Goal: Task Accomplishment & Management: Complete application form

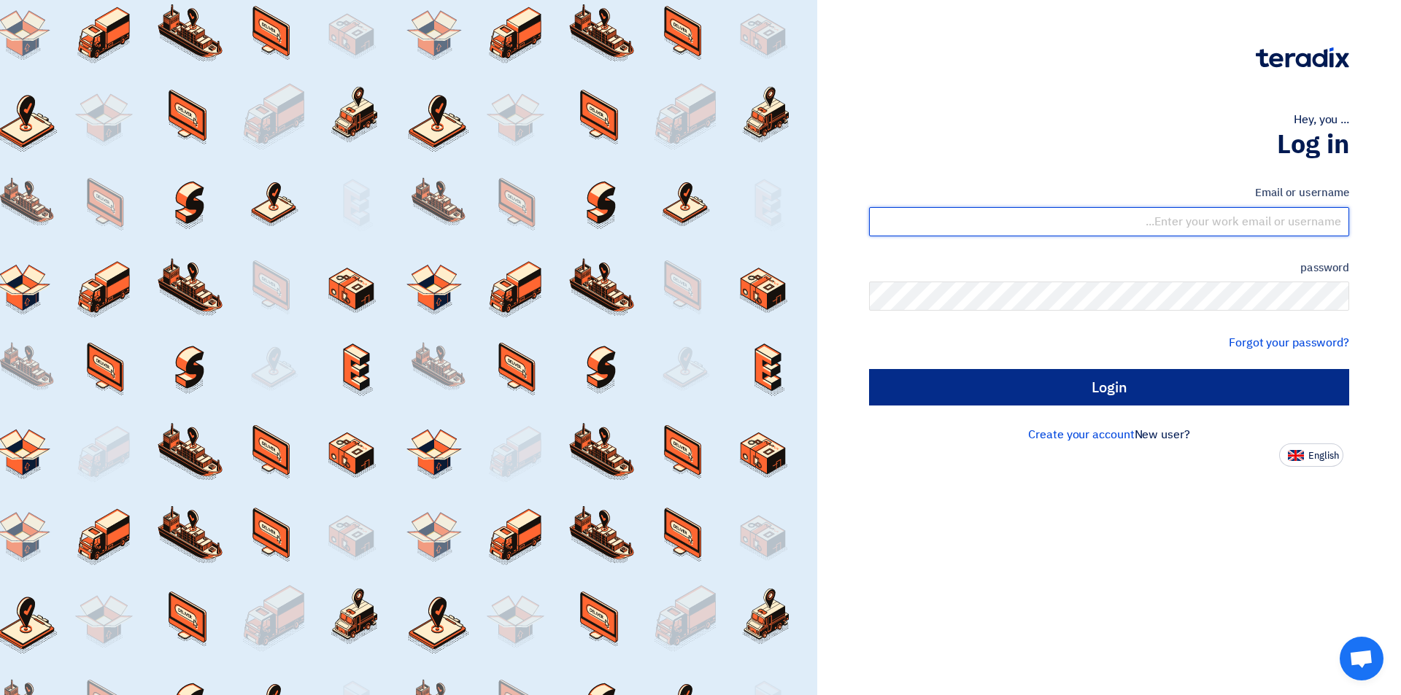
type input "[EMAIL_ADDRESS][DOMAIN_NAME]"
click at [1010, 386] on input "Login" at bounding box center [1109, 387] width 480 height 36
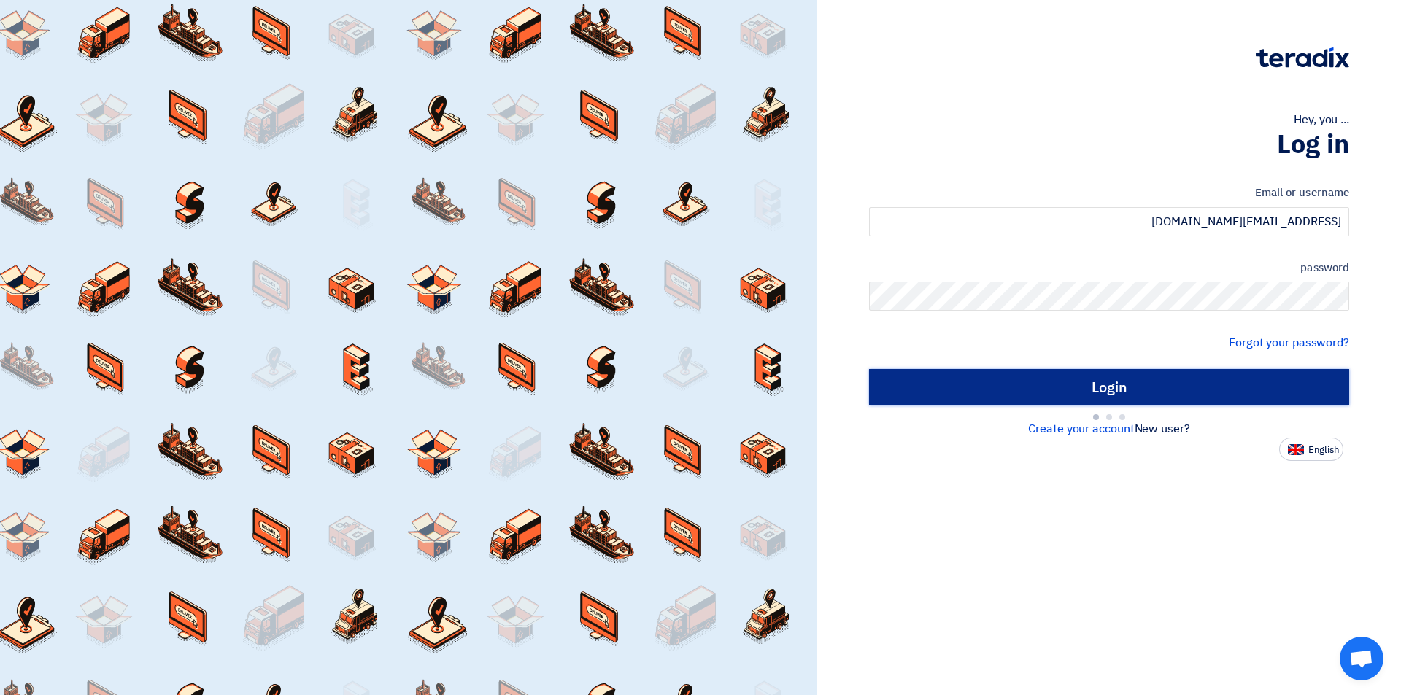
type input "Sign in"
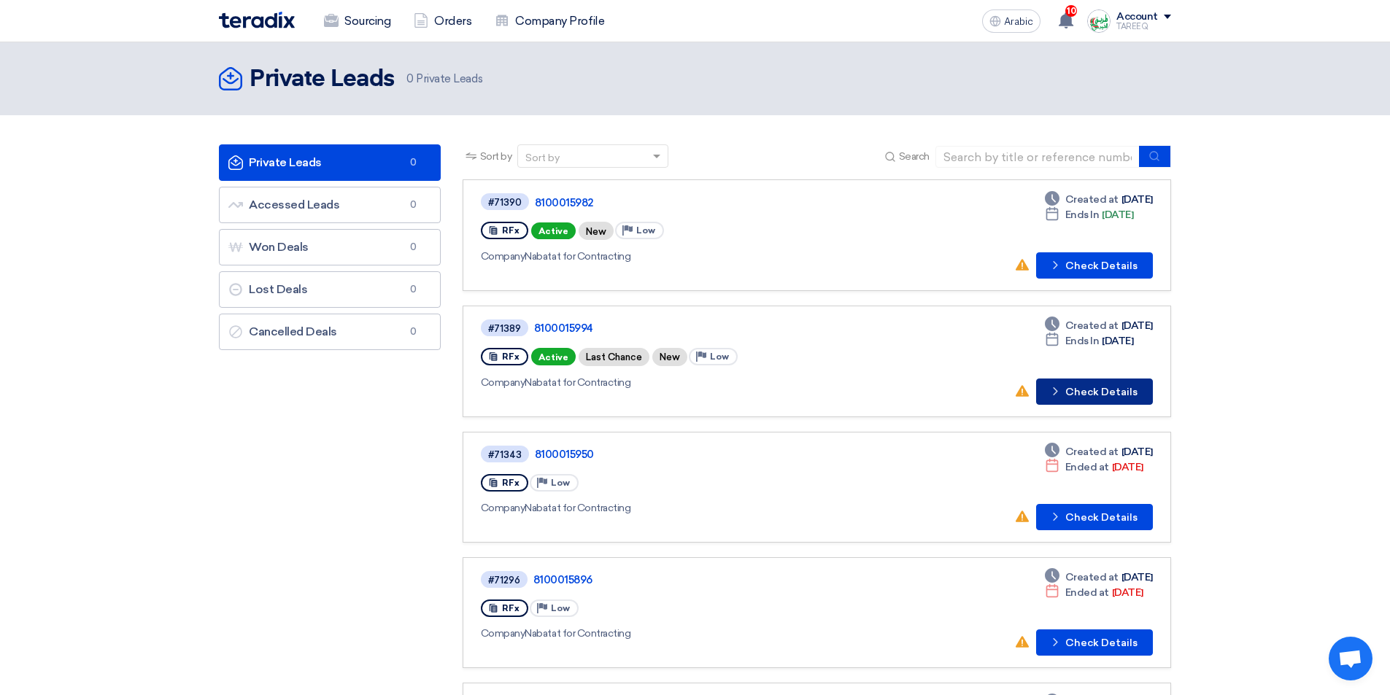
click at [1086, 403] on button "Check details Check Details" at bounding box center [1094, 392] width 117 height 26
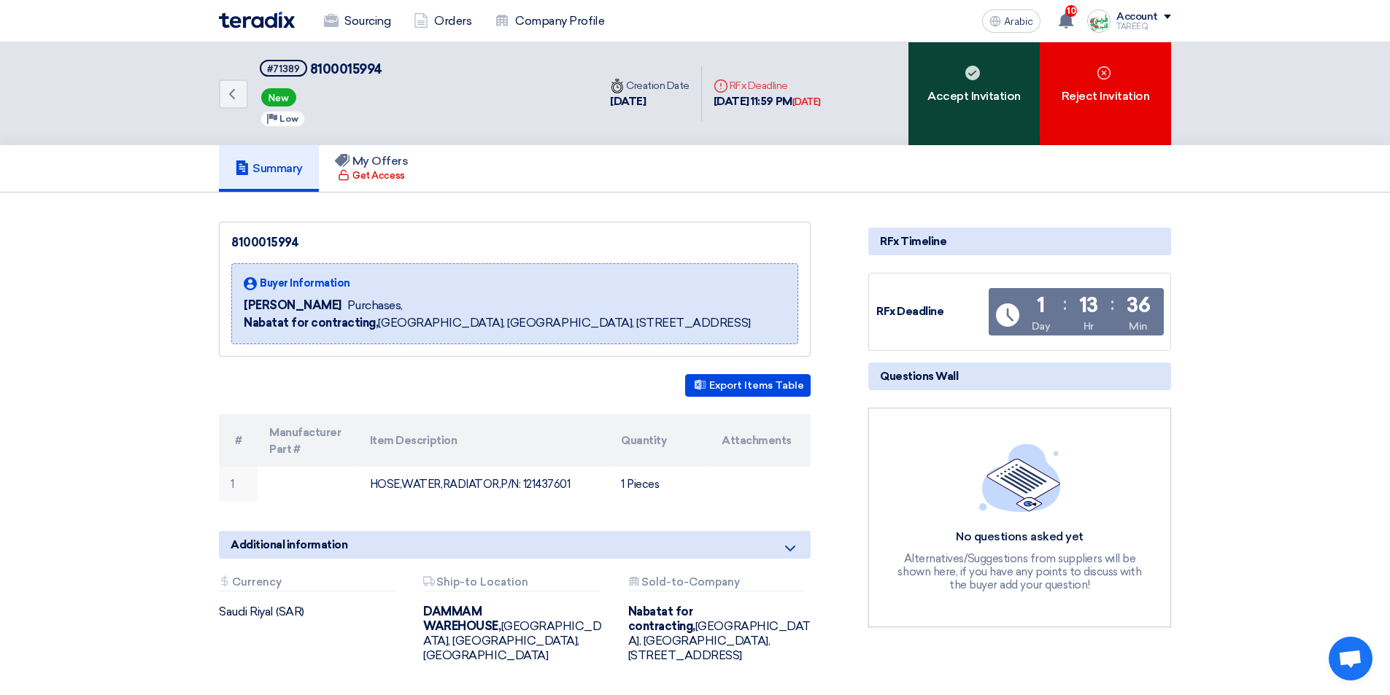
click at [977, 101] on font "Accept Invitation" at bounding box center [973, 96] width 93 height 14
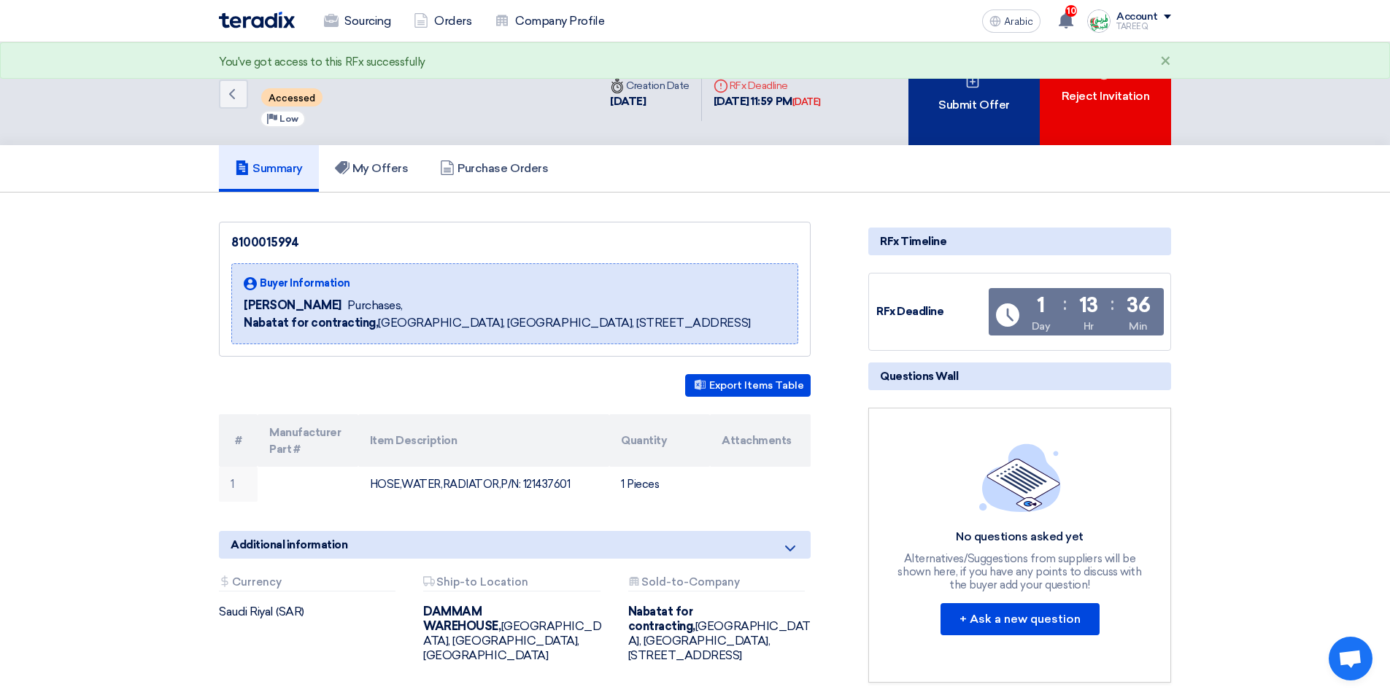
click at [978, 100] on font "Submit Offer" at bounding box center [973, 105] width 71 height 14
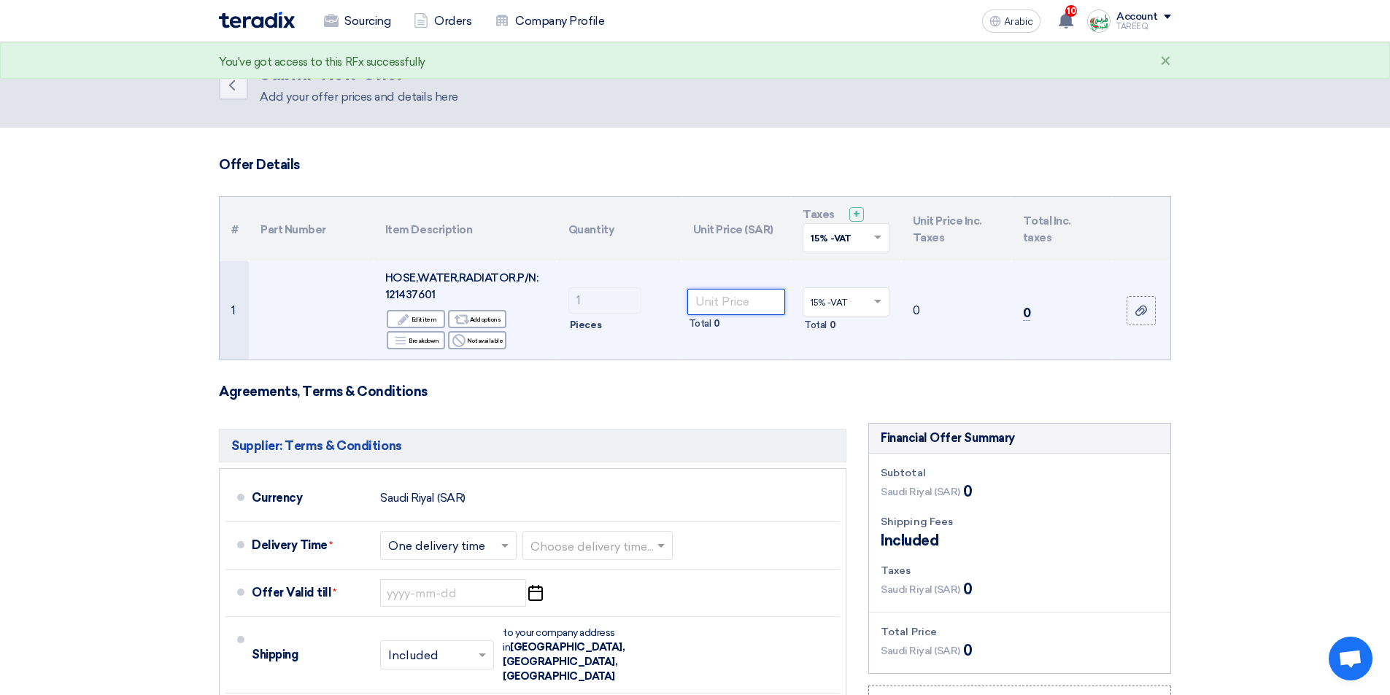
click at [753, 297] on input "number" at bounding box center [736, 302] width 98 height 26
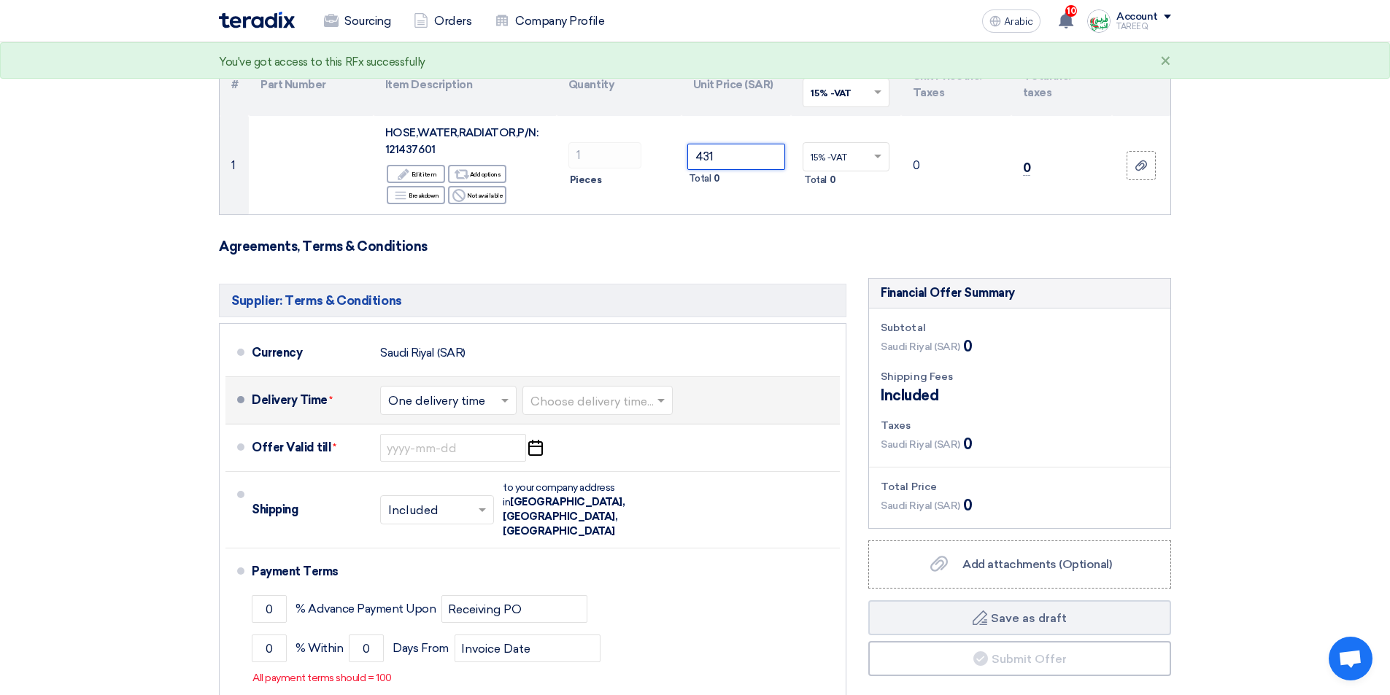
scroll to position [146, 0]
type input "431"
click at [589, 394] on input "text" at bounding box center [598, 401] width 136 height 21
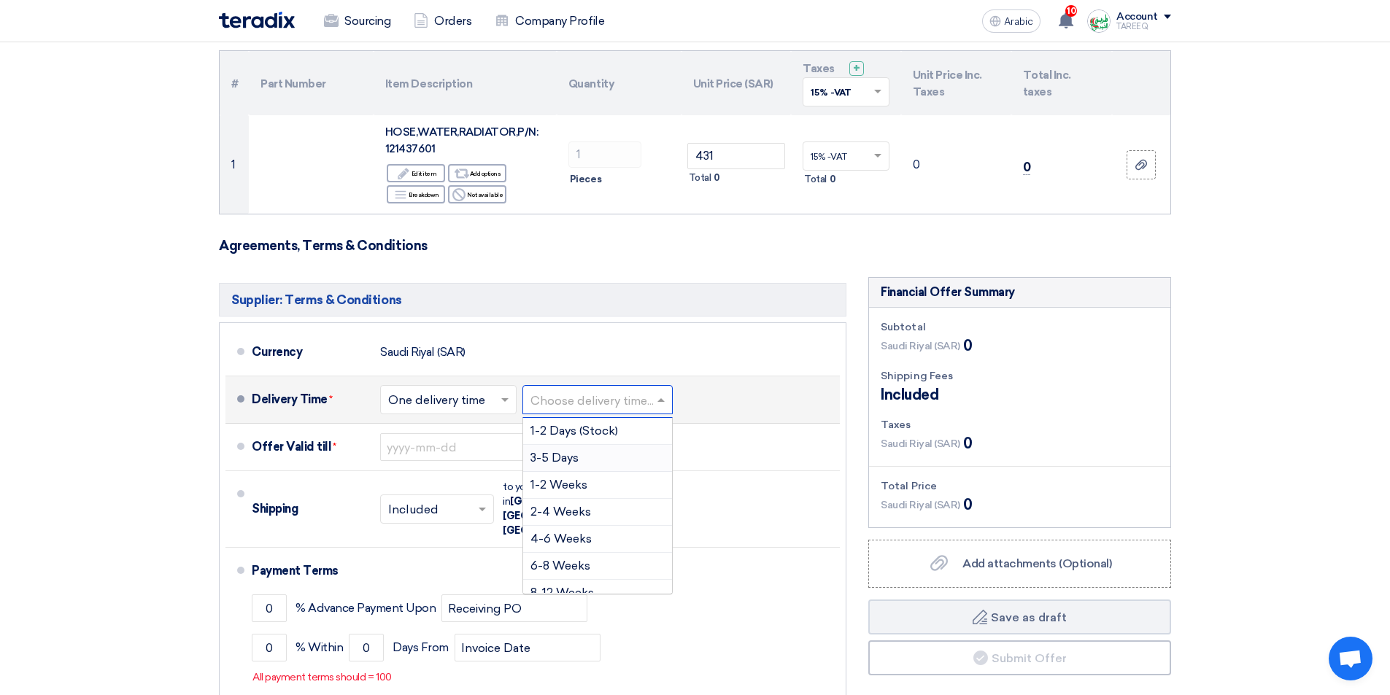
click at [571, 452] on font "3-5 Days" at bounding box center [554, 458] width 48 height 14
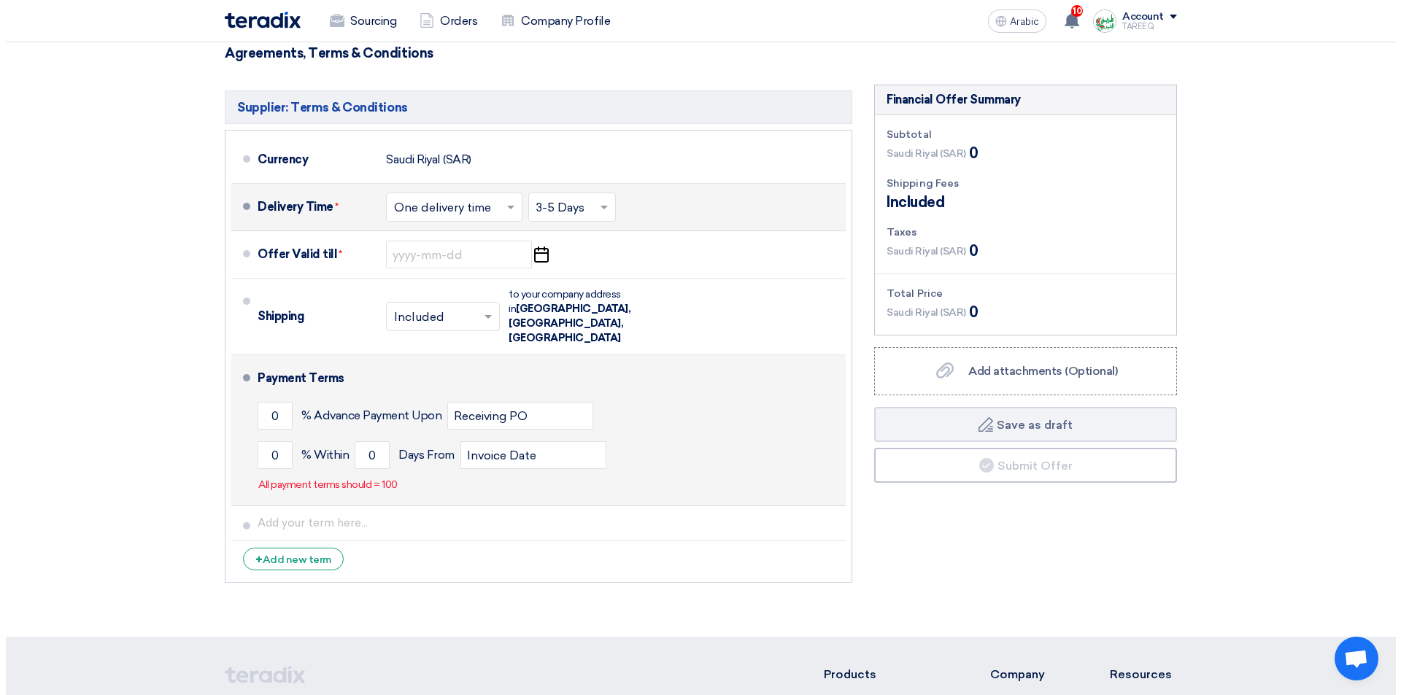
scroll to position [365, 0]
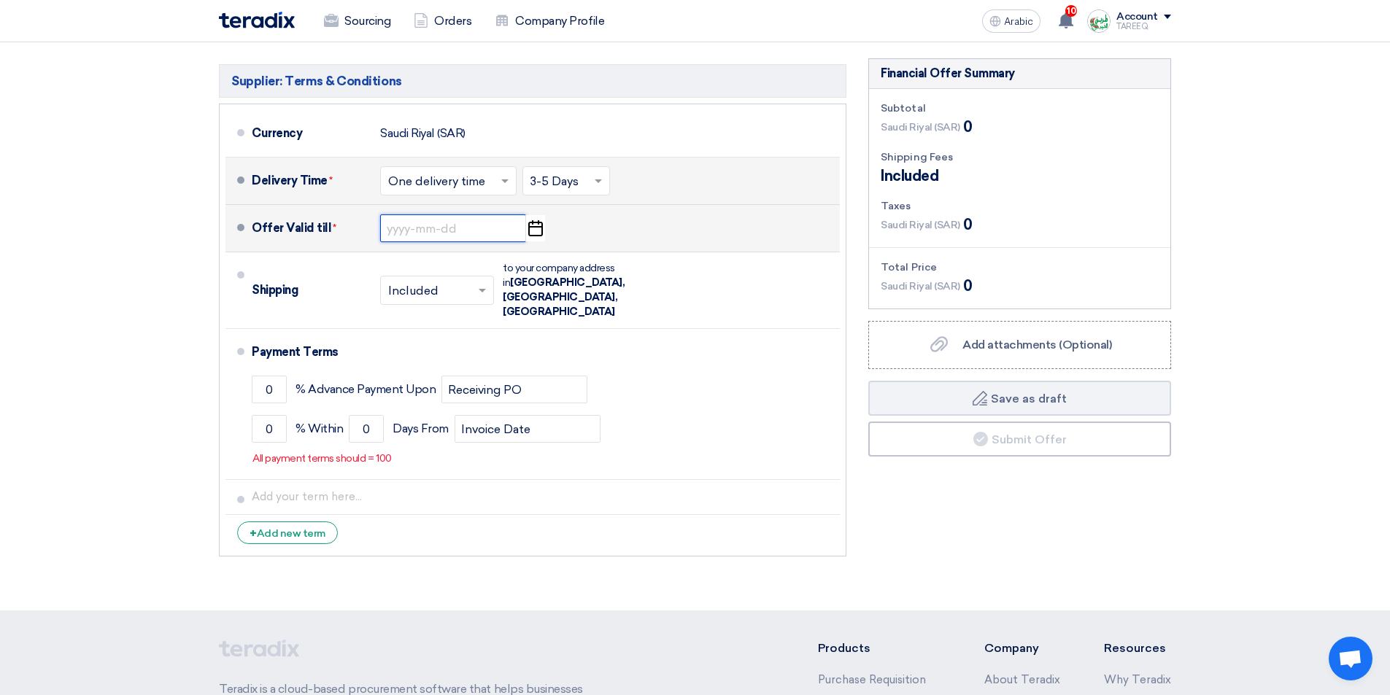
click at [420, 228] on input at bounding box center [453, 228] width 146 height 28
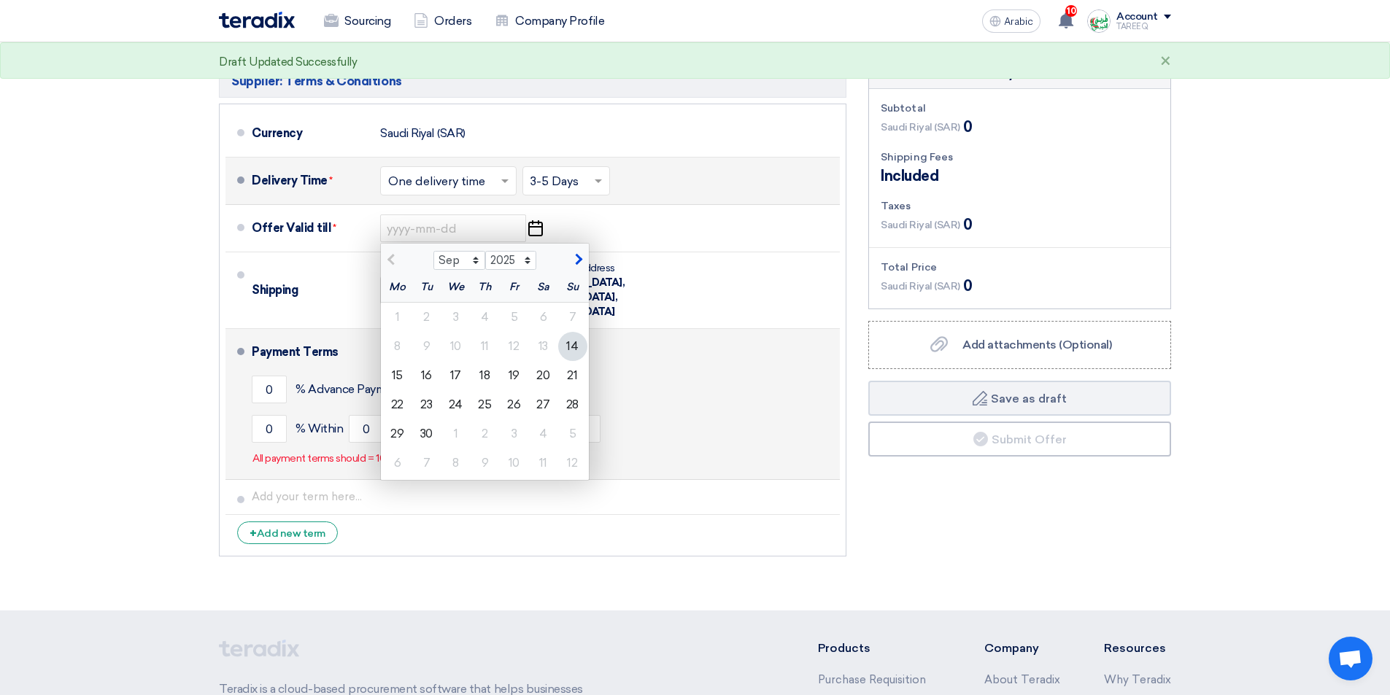
click at [569, 376] on font "21" at bounding box center [572, 375] width 10 height 14
type input "[DATE]"
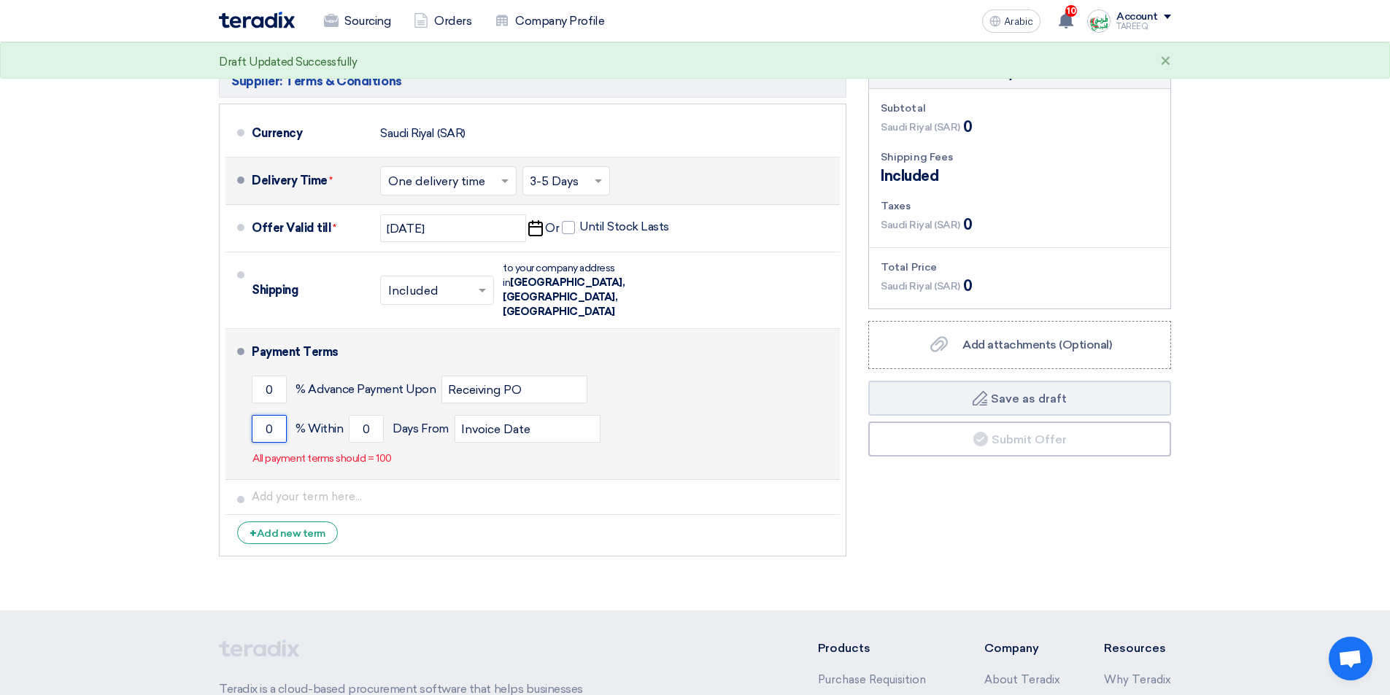
click at [268, 415] on input "0" at bounding box center [269, 429] width 35 height 28
type input "100"
click at [357, 415] on input "0" at bounding box center [366, 429] width 35 height 28
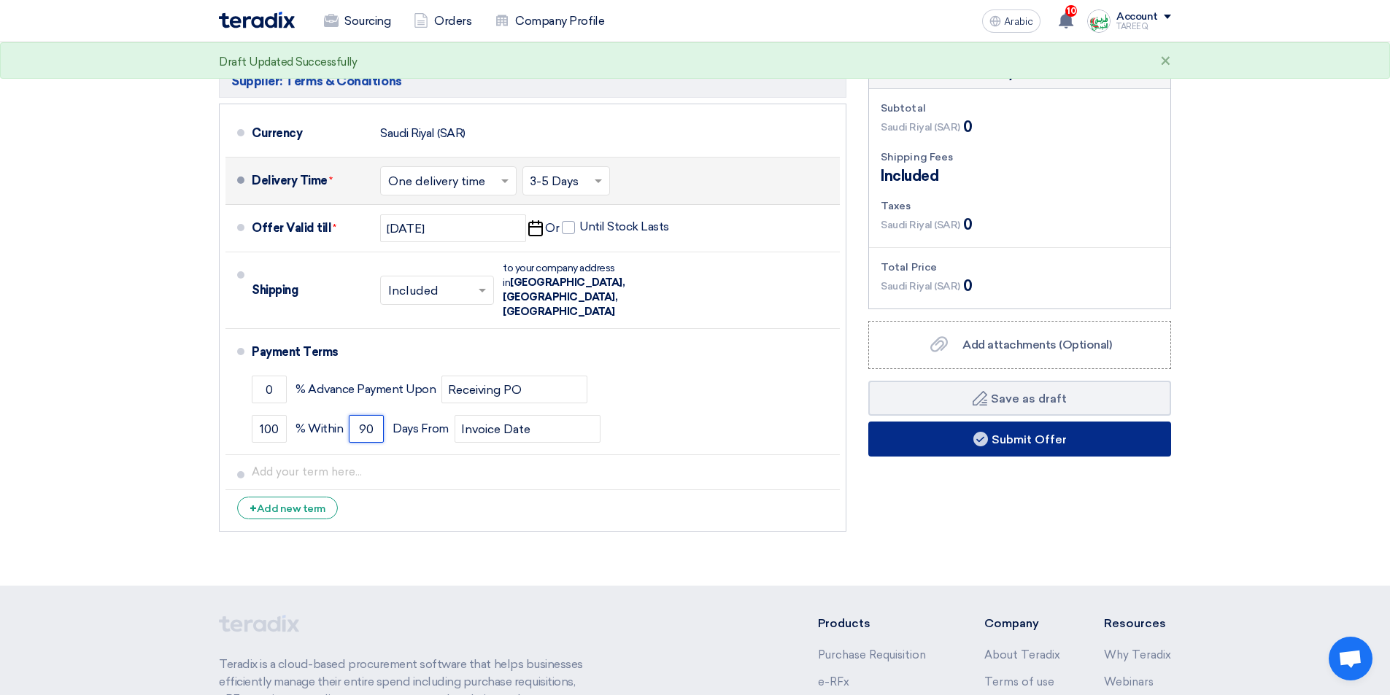
type input "90"
click at [954, 444] on button "Submit Offer" at bounding box center [1019, 439] width 303 height 35
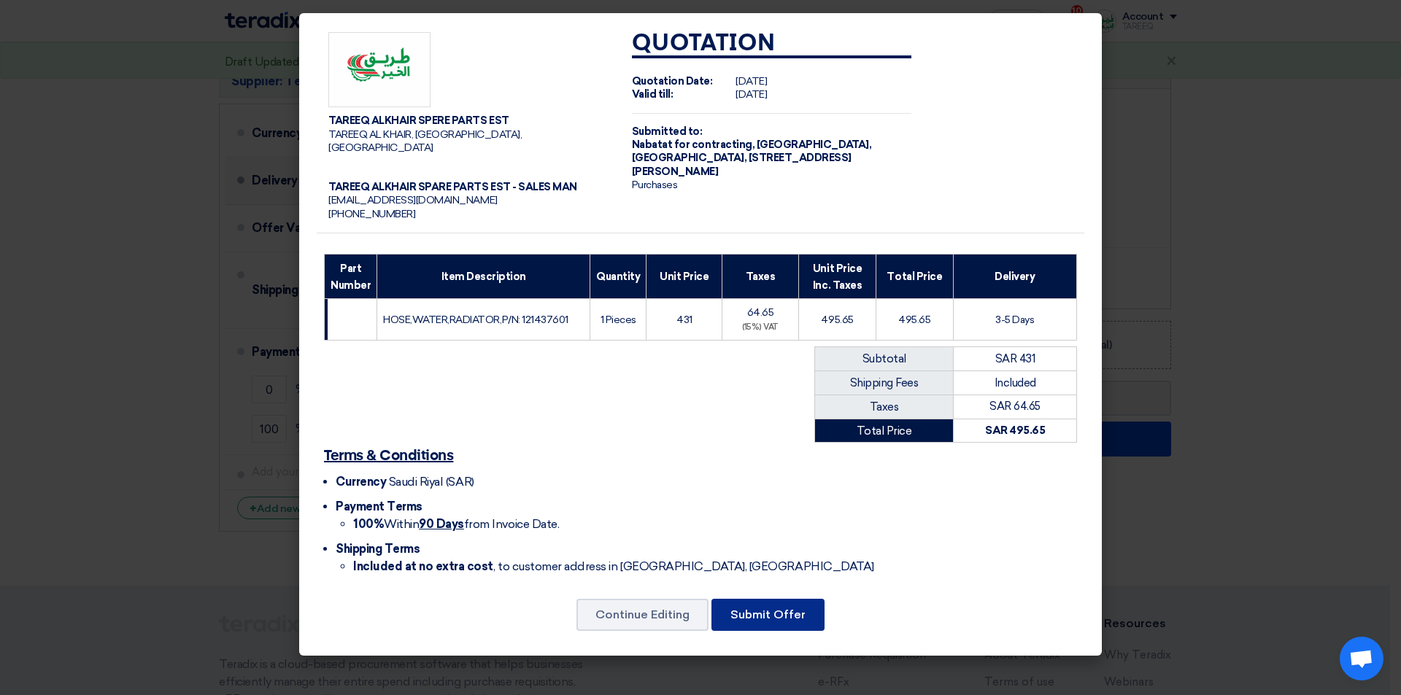
click at [738, 608] on font "Submit Offer" at bounding box center [767, 615] width 75 height 14
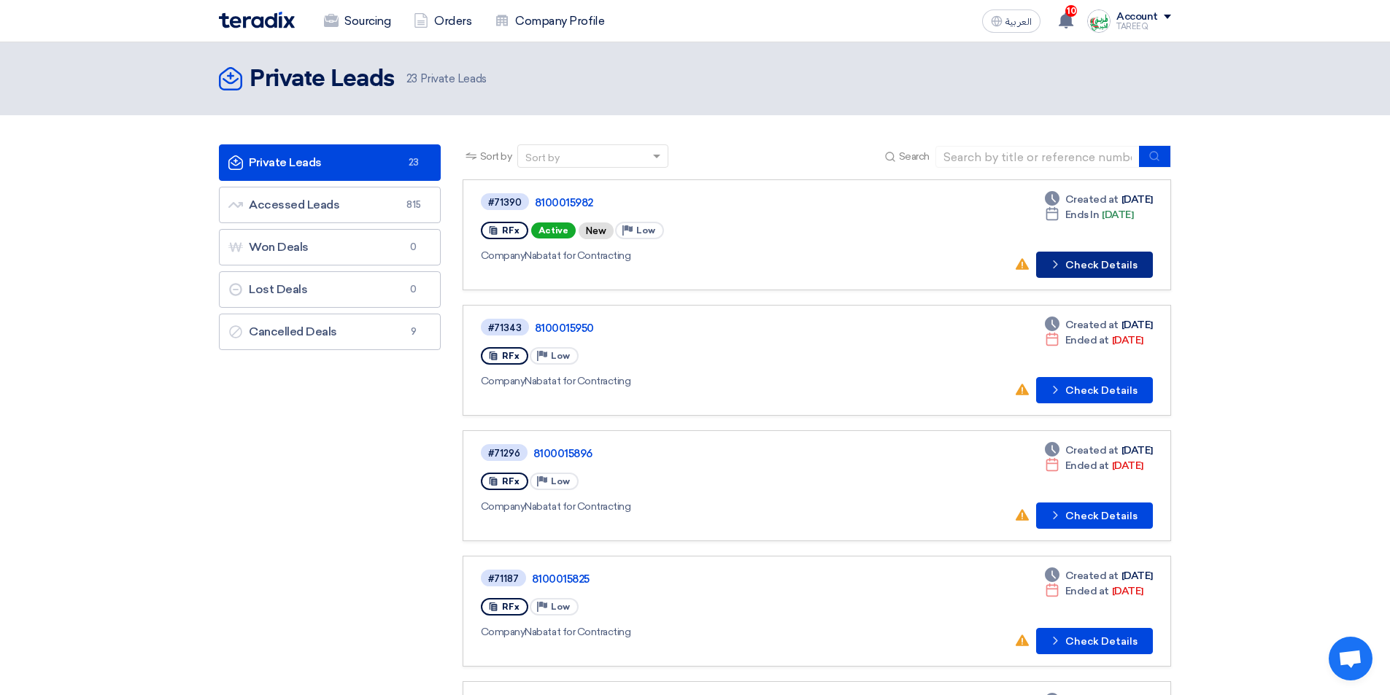
click at [1104, 252] on button "Check details Check Details" at bounding box center [1094, 265] width 117 height 26
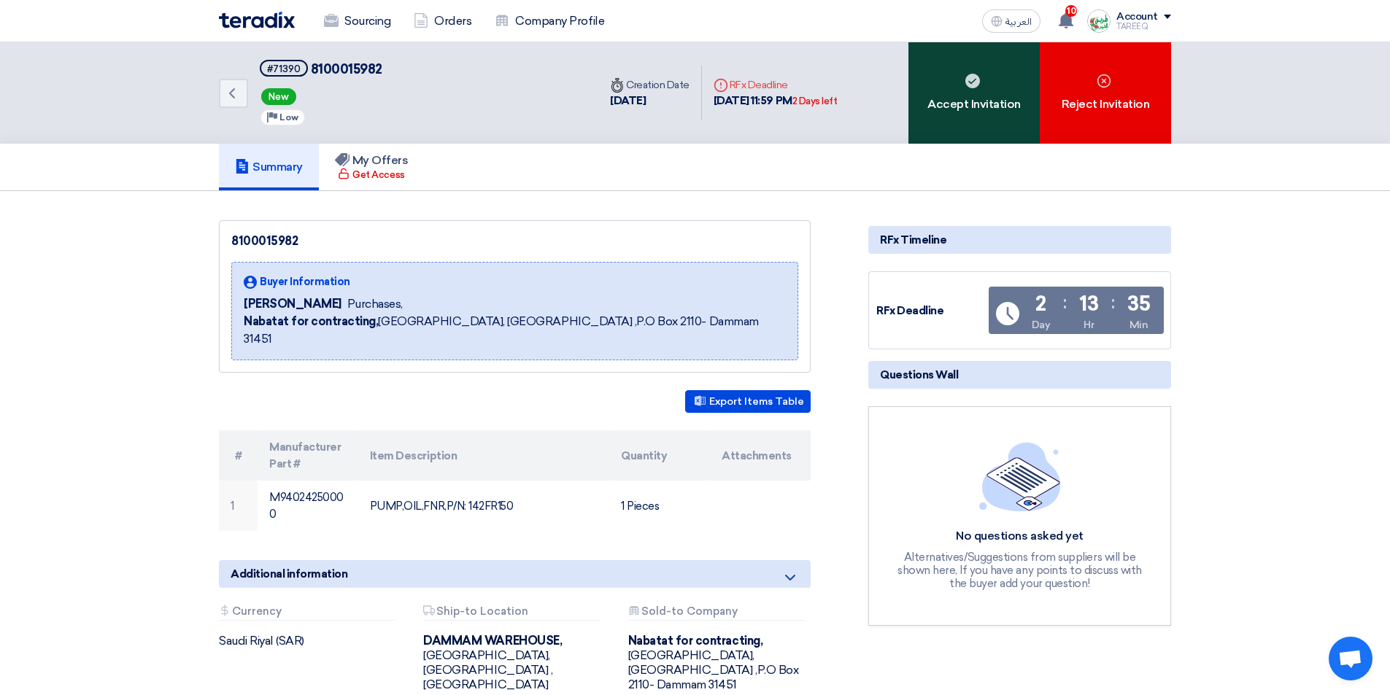
click at [961, 99] on div "Accept Invitation" at bounding box center [973, 92] width 131 height 101
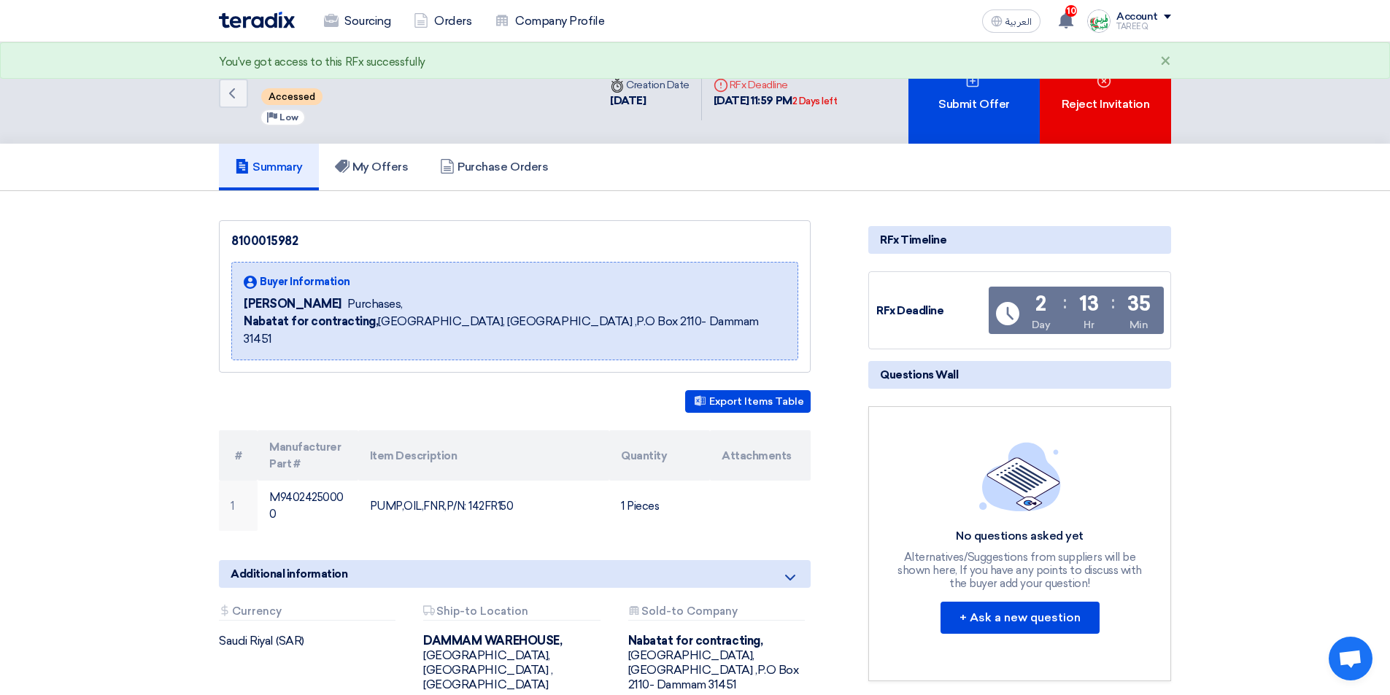
click at [962, 98] on div "Submit Offer" at bounding box center [973, 92] width 131 height 101
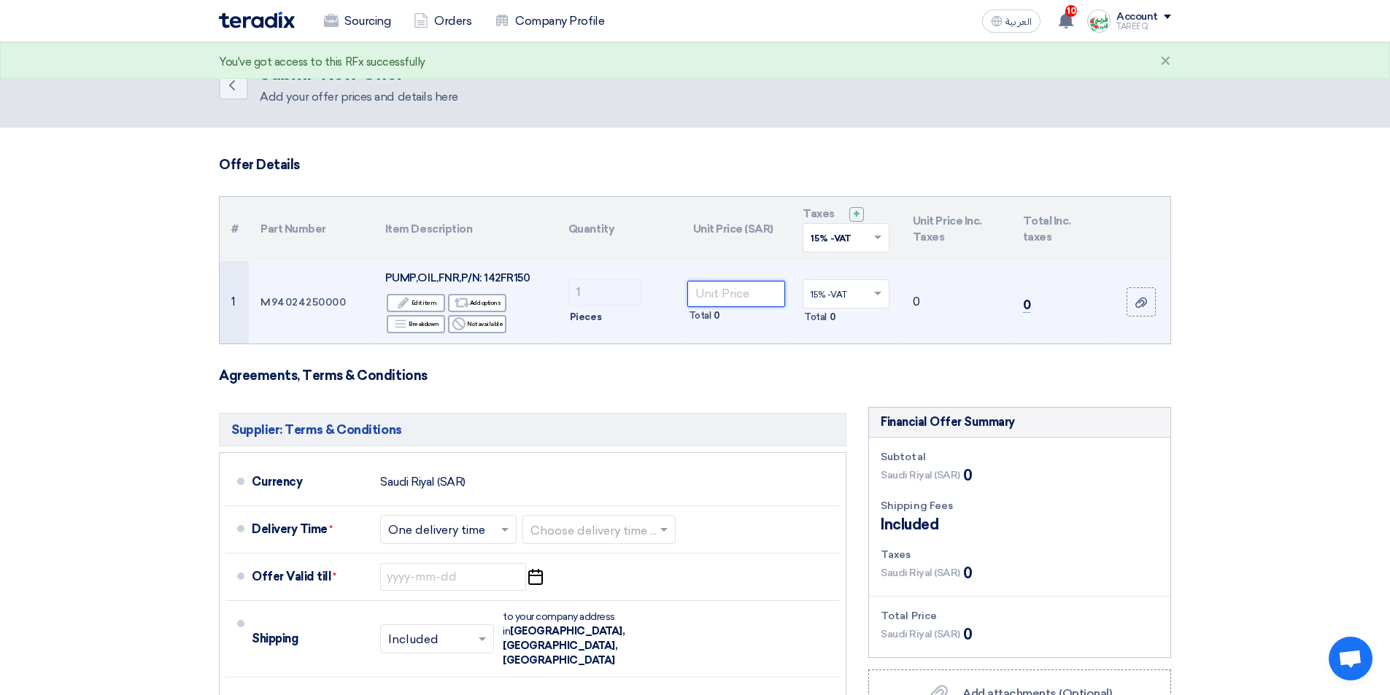
click at [730, 294] on input "number" at bounding box center [736, 294] width 98 height 26
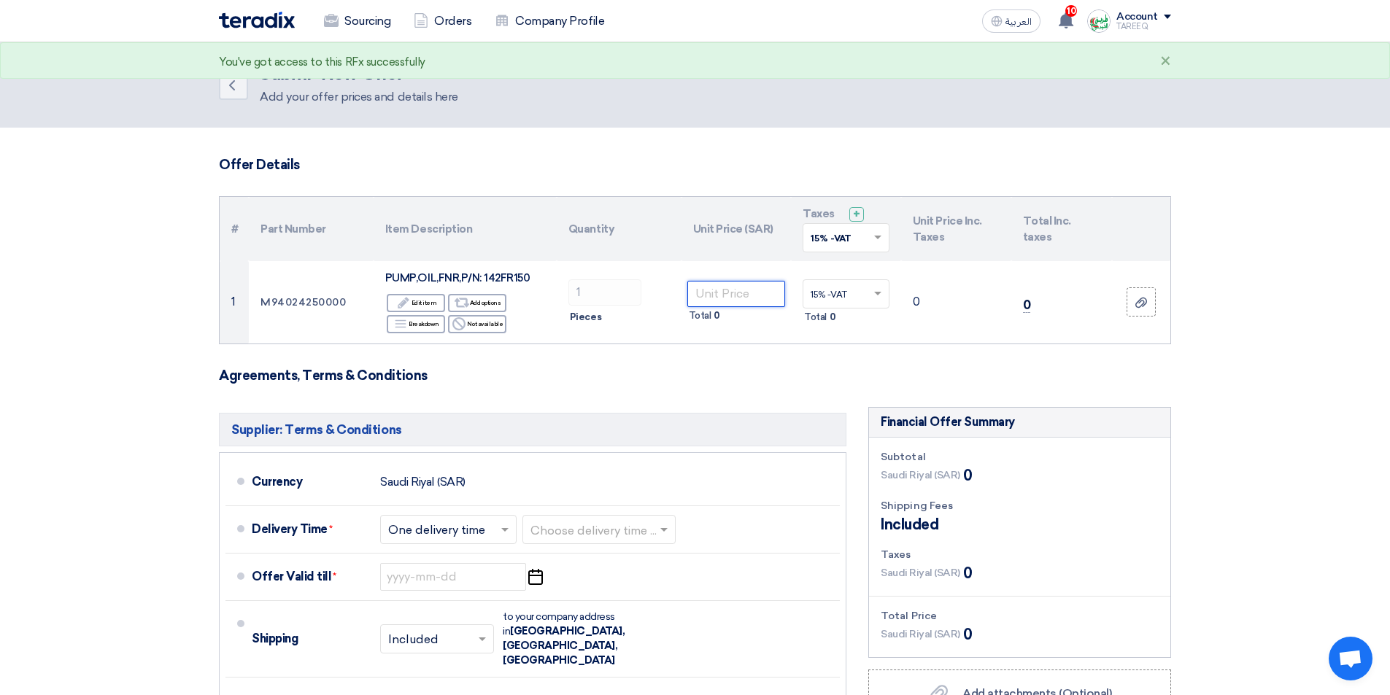
type input "6"
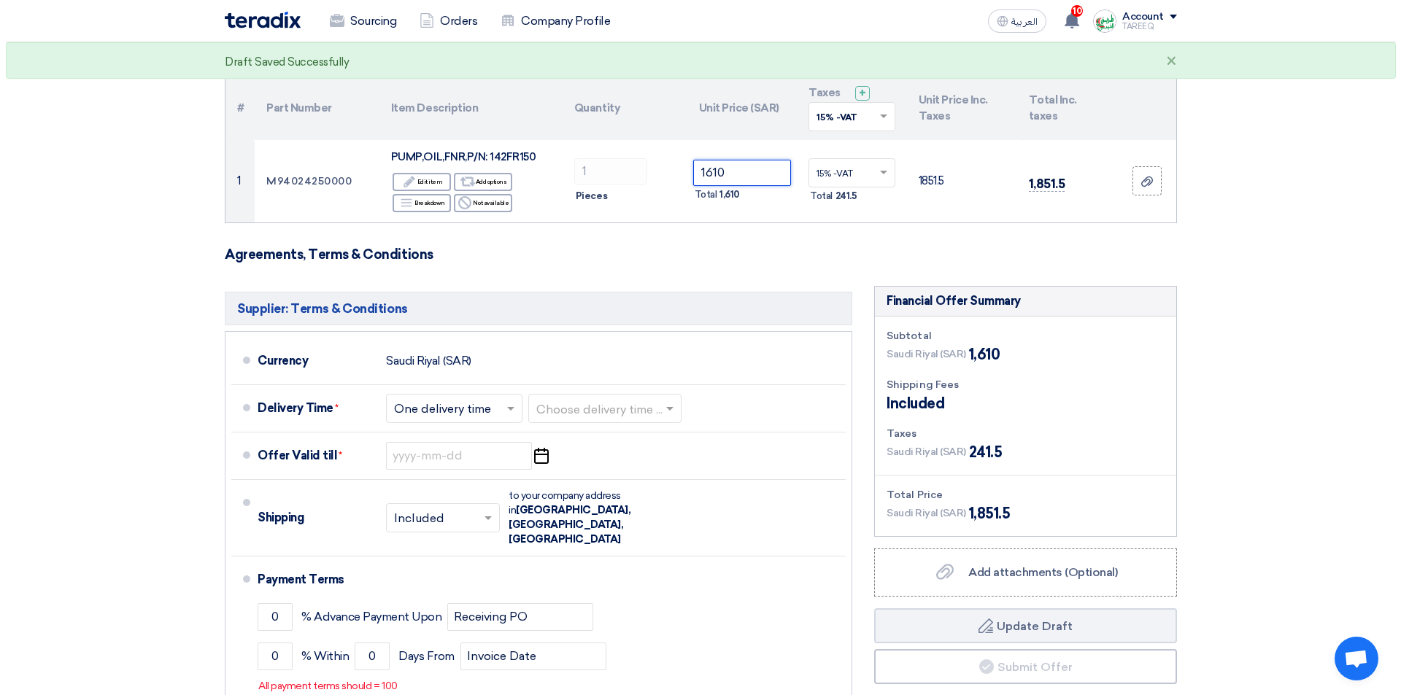
scroll to position [219, 0]
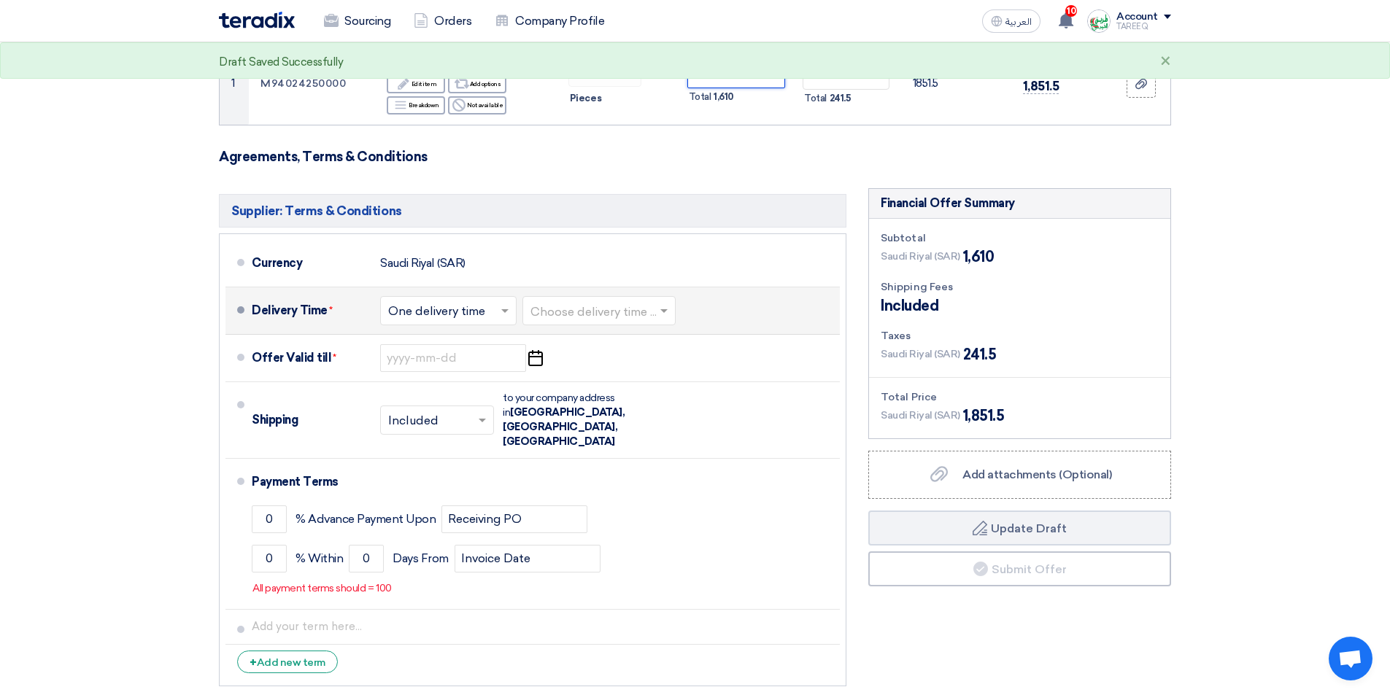
type input "1610"
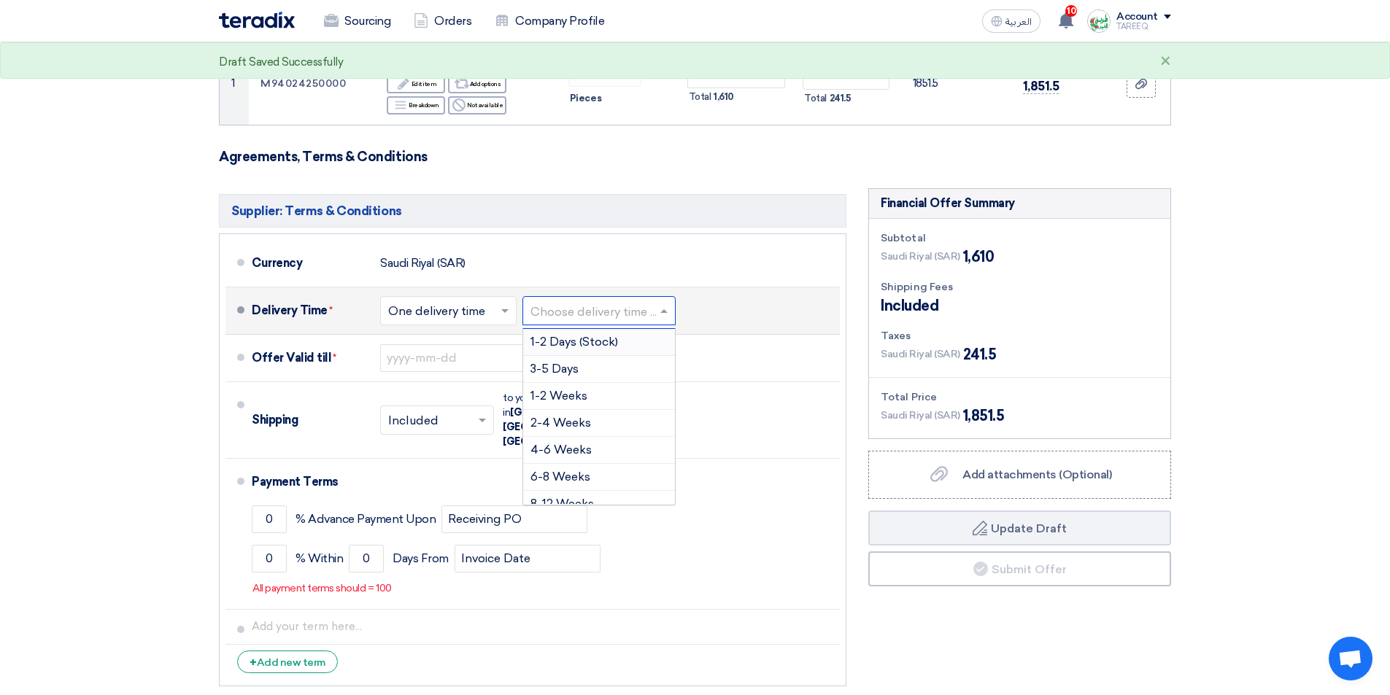
click at [560, 311] on input "text" at bounding box center [599, 311] width 139 height 21
click at [571, 374] on span "3-5 Days" at bounding box center [554, 369] width 48 height 14
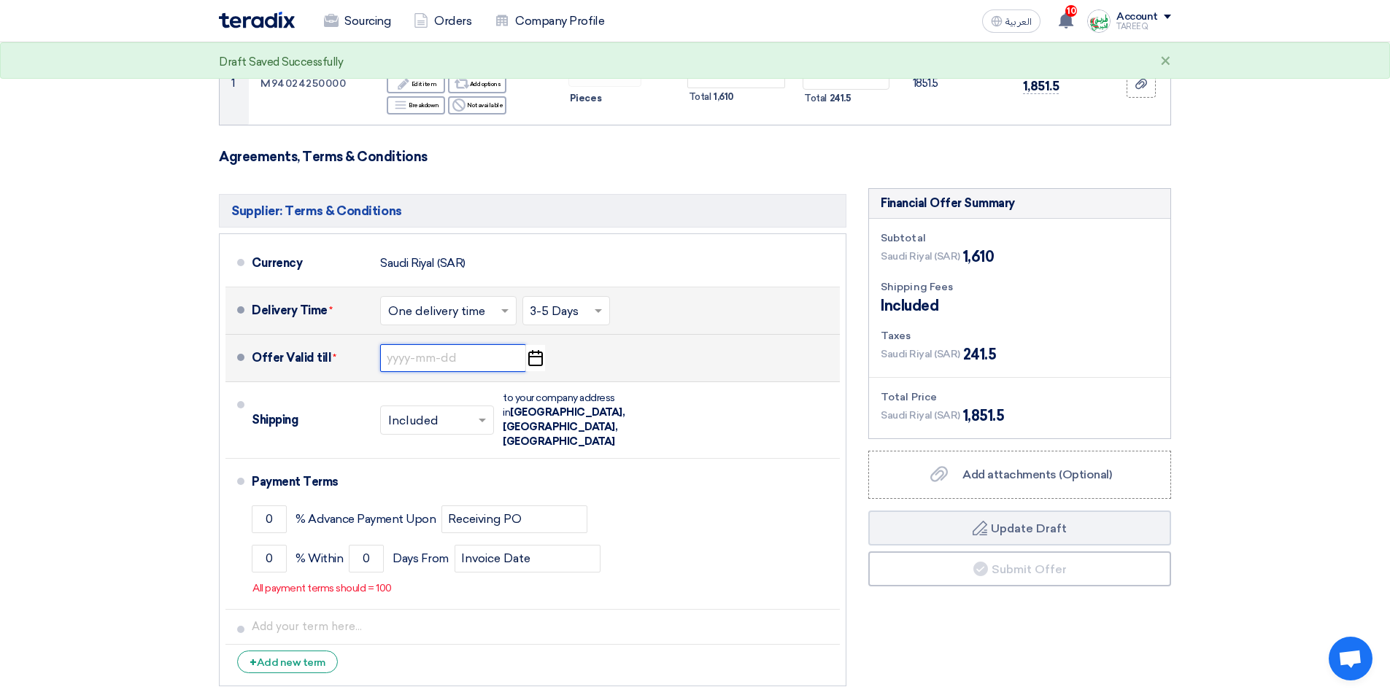
click at [429, 364] on input at bounding box center [453, 358] width 146 height 28
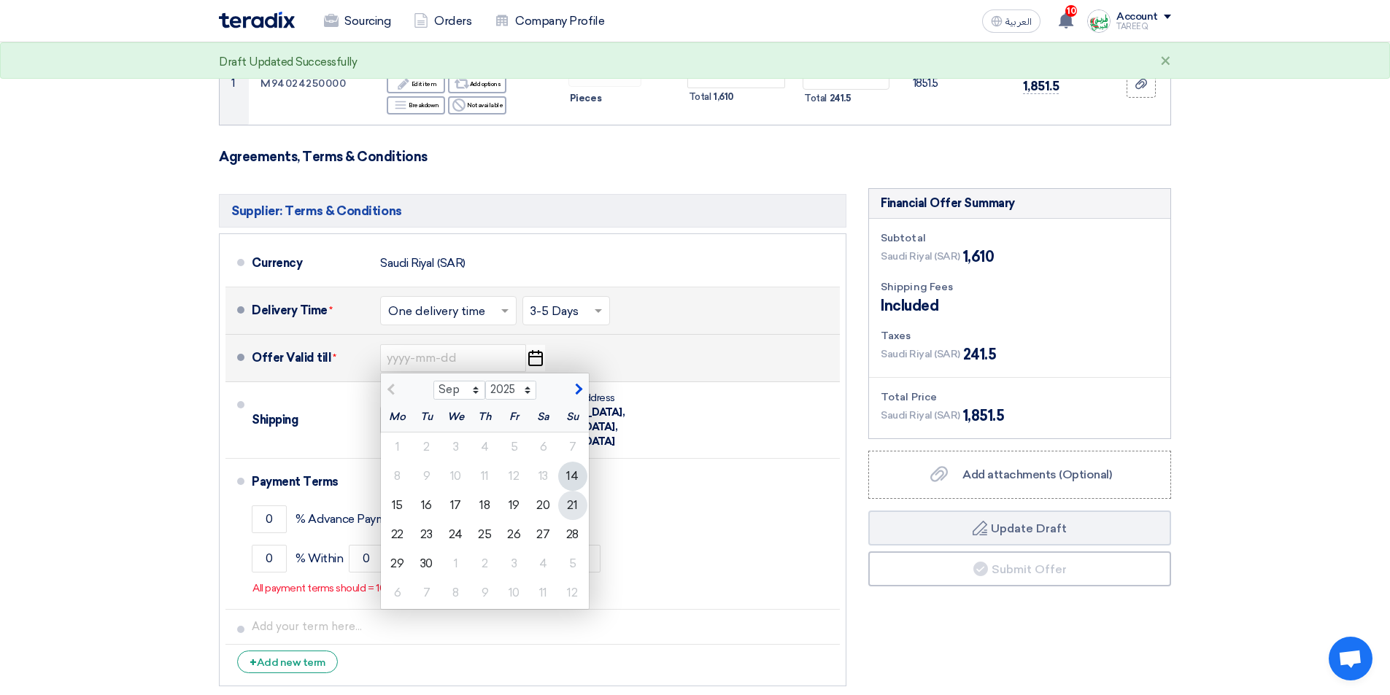
click at [567, 509] on div "21" at bounding box center [572, 505] width 29 height 29
type input "[DATE]"
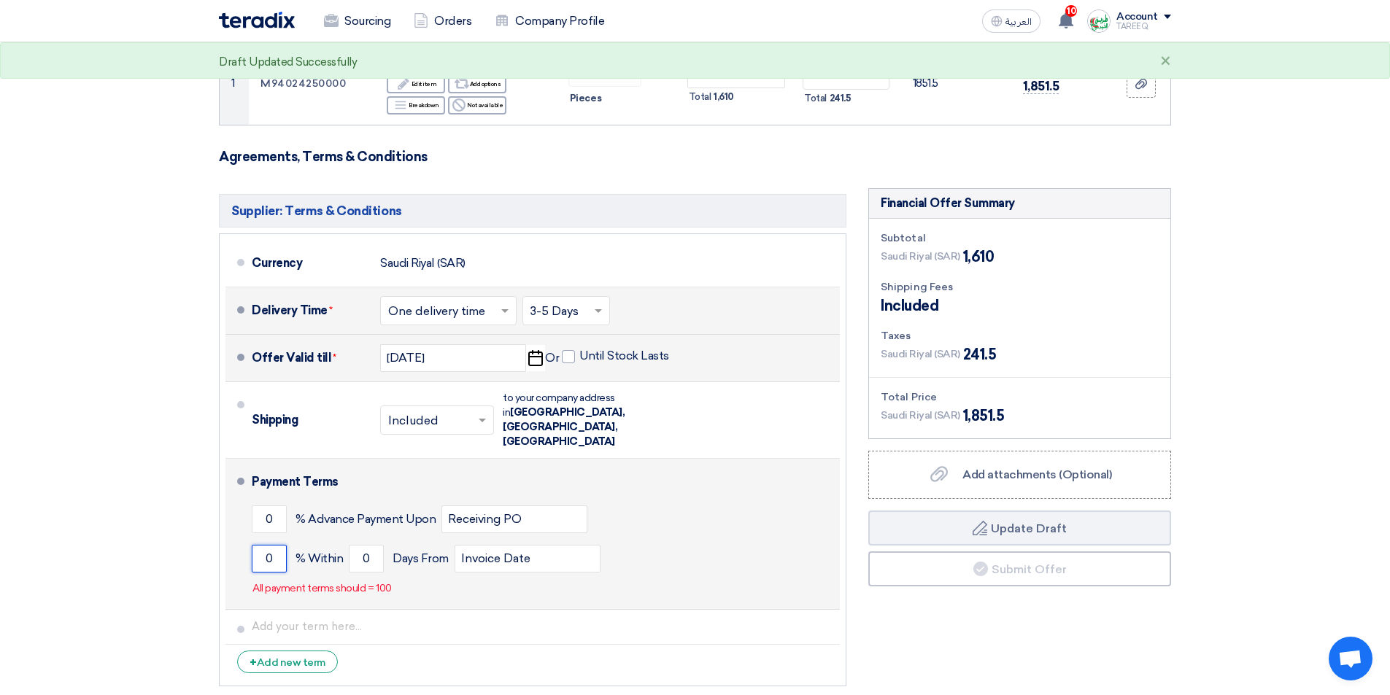
click at [258, 545] on input "0" at bounding box center [269, 559] width 35 height 28
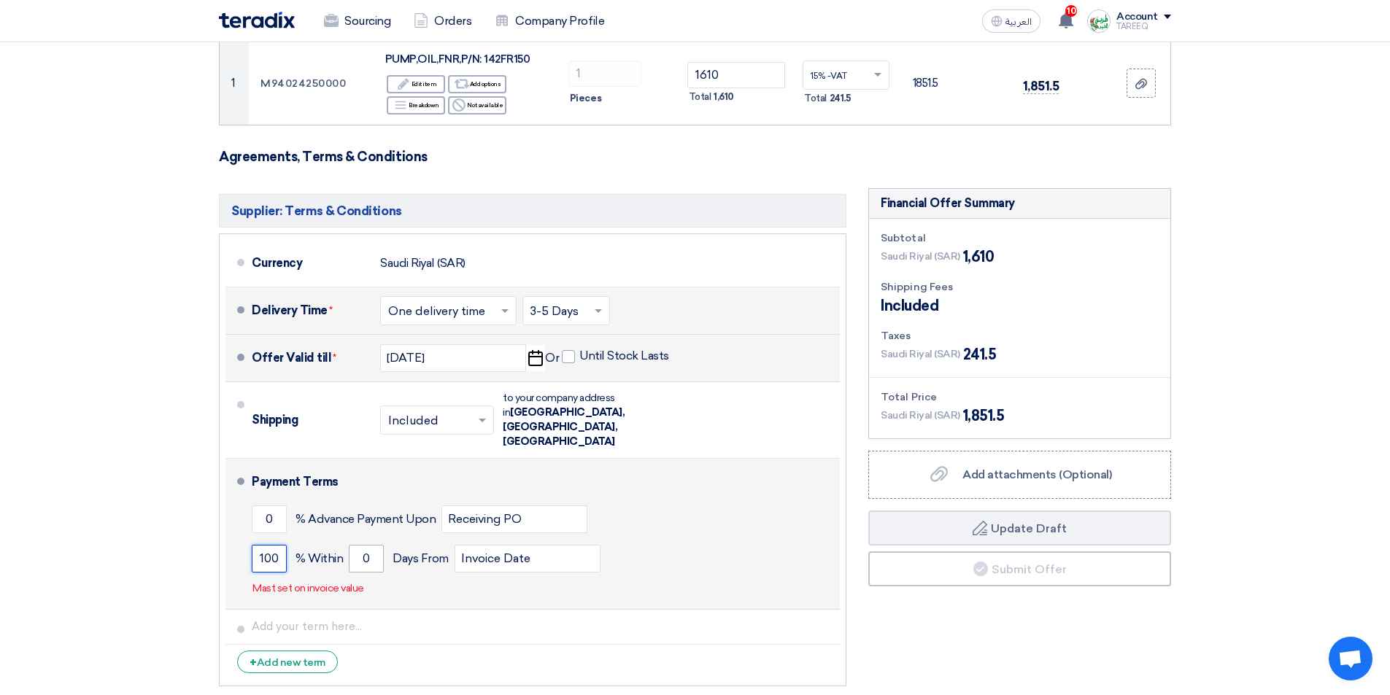
type input "100"
click at [353, 545] on input "0" at bounding box center [366, 559] width 35 height 28
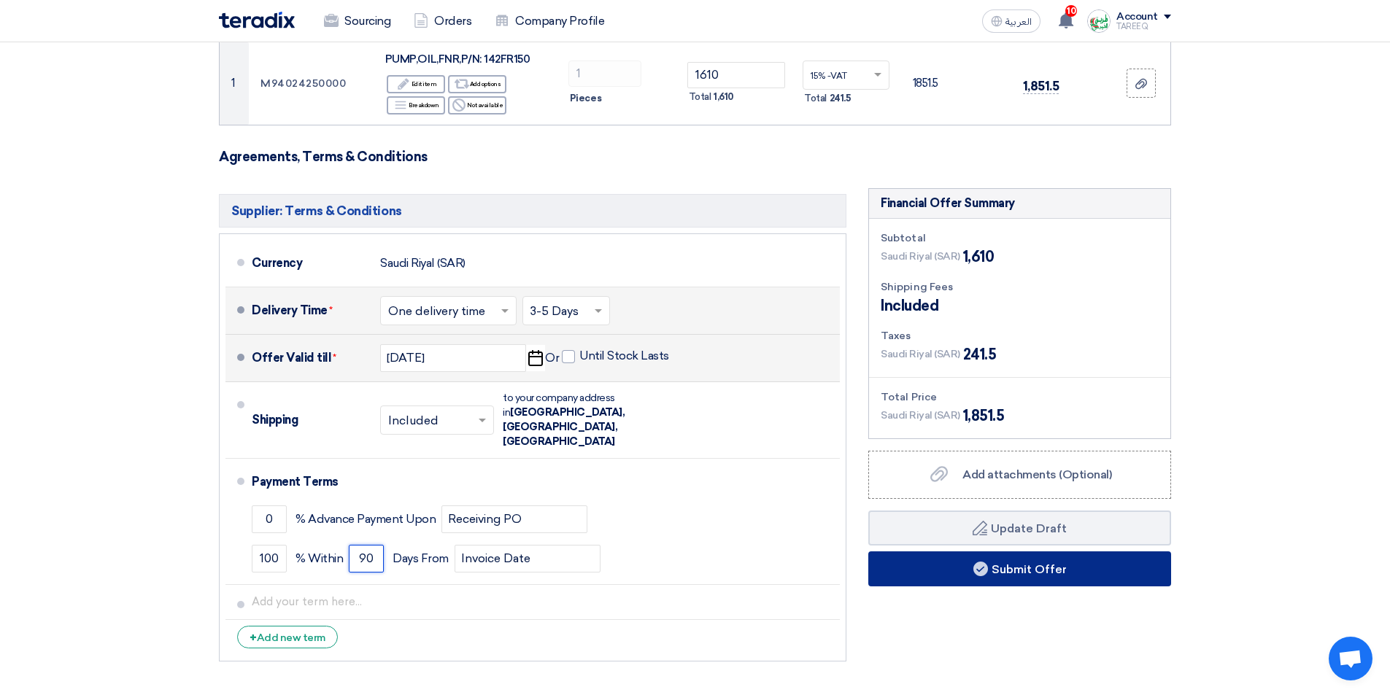
type input "90"
click at [1056, 573] on button "Submit Offer" at bounding box center [1019, 569] width 303 height 35
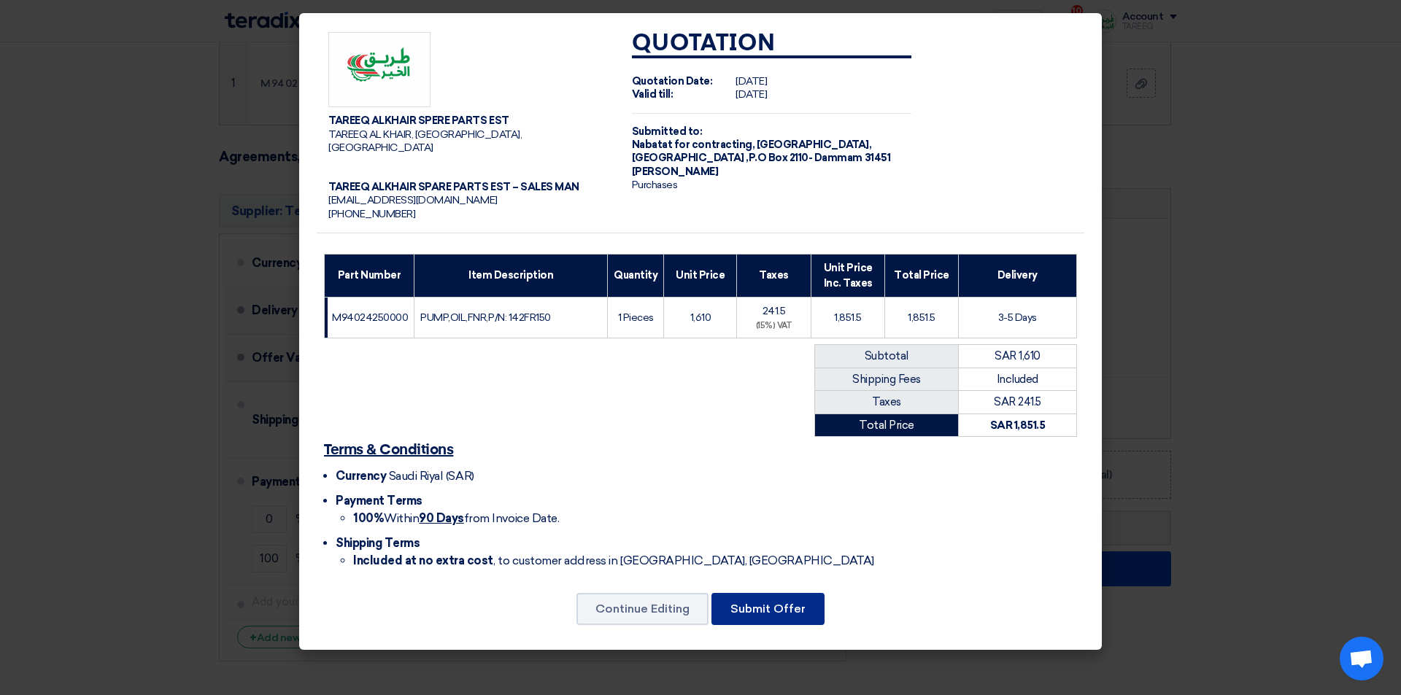
click at [735, 598] on button "Submit Offer" at bounding box center [767, 609] width 113 height 32
